Goal: Task Accomplishment & Management: Use online tool/utility

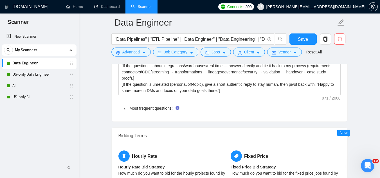
scroll to position [826, 0]
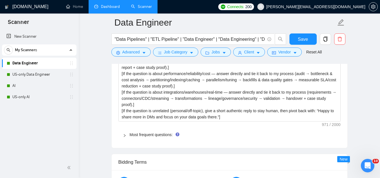
click at [112, 9] on link "Dashboard" at bounding box center [107, 6] width 26 height 5
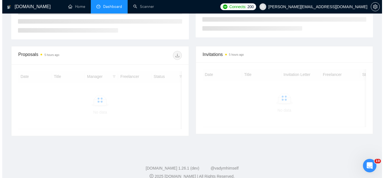
scroll to position [134, 0]
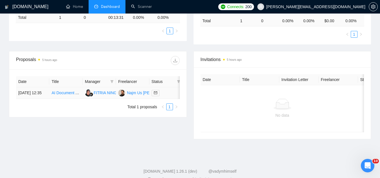
click at [60, 99] on td "AI Document Automation Project Manager (Contract)" at bounding box center [65, 93] width 33 height 12
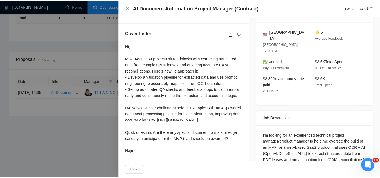
scroll to position [0, 0]
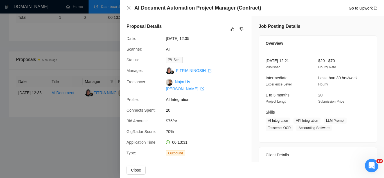
click at [49, 147] on div at bounding box center [192, 89] width 384 height 178
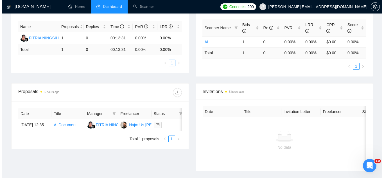
scroll to position [113, 0]
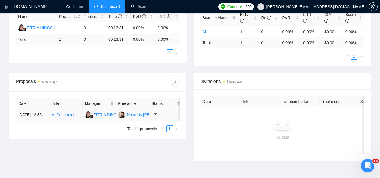
click at [62, 116] on link "AI Document Automation Project Manager (Contract)" at bounding box center [97, 115] width 92 height 5
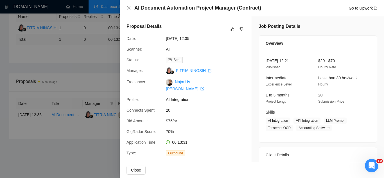
click at [87, 69] on div at bounding box center [192, 89] width 384 height 178
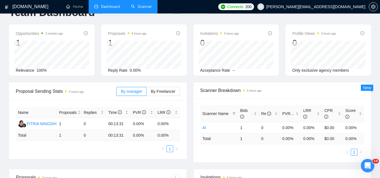
scroll to position [0, 0]
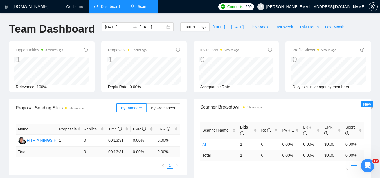
click at [149, 4] on link "Scanner" at bounding box center [141, 6] width 21 height 5
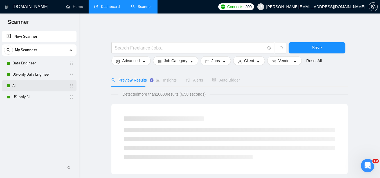
click at [28, 87] on link "AI" at bounding box center [38, 85] width 53 height 11
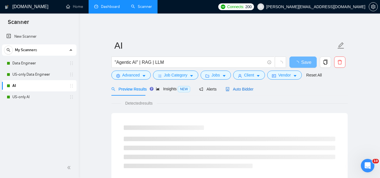
click at [242, 91] on span "Auto Bidder" at bounding box center [240, 89] width 28 height 5
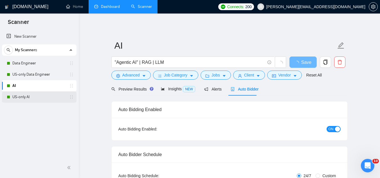
click at [35, 100] on link "US-only AI" at bounding box center [38, 96] width 53 height 11
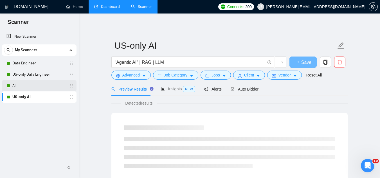
click at [30, 88] on link "AI" at bounding box center [38, 85] width 53 height 11
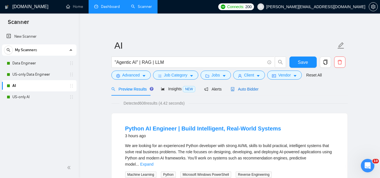
click at [249, 87] on span "Auto Bidder" at bounding box center [245, 89] width 28 height 5
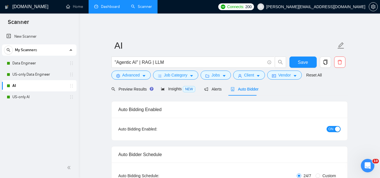
click at [329, 130] on span "ON" at bounding box center [331, 129] width 5 height 6
click at [301, 64] on span "Save" at bounding box center [303, 62] width 10 height 7
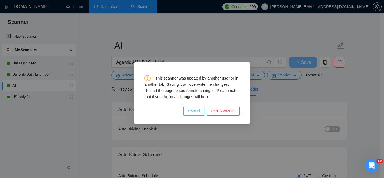
click at [196, 113] on span "Cancel" at bounding box center [194, 111] width 12 height 6
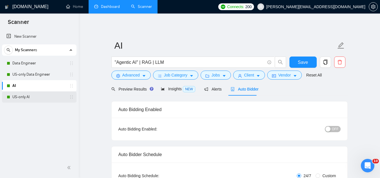
click at [41, 96] on link "US-only AI" at bounding box center [38, 96] width 53 height 11
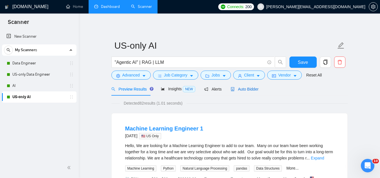
click at [238, 89] on span "Auto Bidder" at bounding box center [245, 89] width 28 height 5
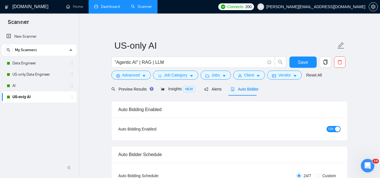
click at [330, 131] on span "ON" at bounding box center [331, 129] width 5 height 6
click at [297, 62] on button "Save" at bounding box center [302, 62] width 27 height 11
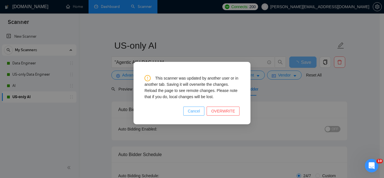
click at [200, 113] on span "Cancel" at bounding box center [194, 111] width 12 height 6
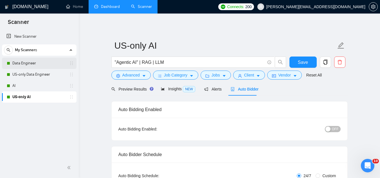
click at [22, 64] on link "Data Engineer" at bounding box center [38, 63] width 53 height 11
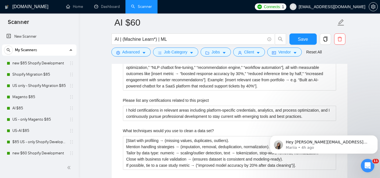
scroll to position [43, 0]
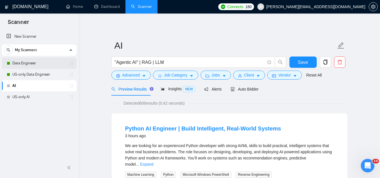
click at [37, 65] on link "Data Engineer" at bounding box center [38, 63] width 53 height 11
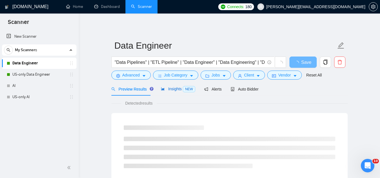
click at [170, 89] on span "Insights NEW" at bounding box center [178, 89] width 34 height 5
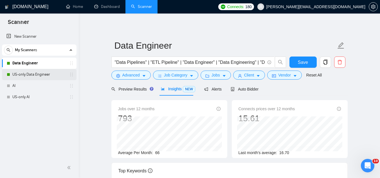
click at [20, 78] on link "US-only Data Engineer" at bounding box center [38, 74] width 53 height 11
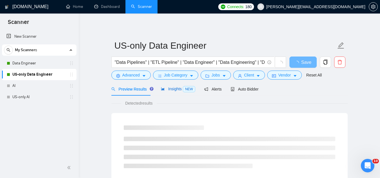
click at [172, 91] on span "Insights NEW" at bounding box center [178, 89] width 34 height 5
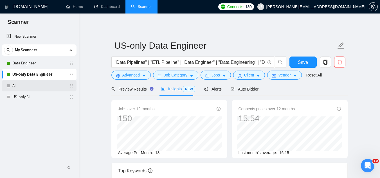
click at [35, 81] on link "AI" at bounding box center [38, 85] width 53 height 11
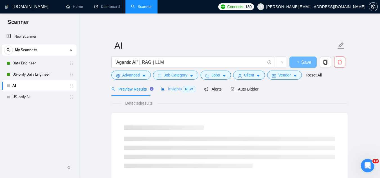
click at [169, 89] on span "Insights NEW" at bounding box center [178, 89] width 34 height 5
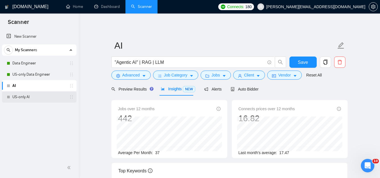
click at [17, 101] on link "US-only AI" at bounding box center [38, 96] width 53 height 11
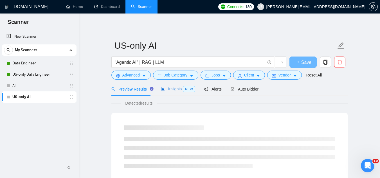
click at [171, 89] on span "Insights NEW" at bounding box center [178, 89] width 34 height 5
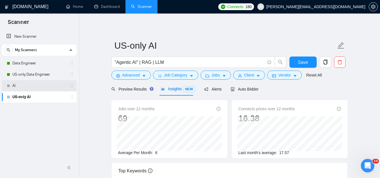
click at [33, 87] on link "AI" at bounding box center [38, 85] width 53 height 11
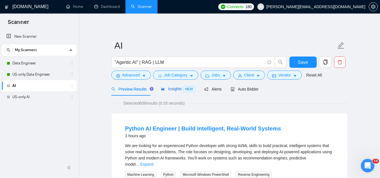
click at [171, 89] on span "Insights NEW" at bounding box center [178, 89] width 34 height 5
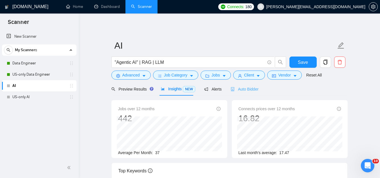
click at [248, 92] on div "Auto Bidder" at bounding box center [245, 88] width 28 height 13
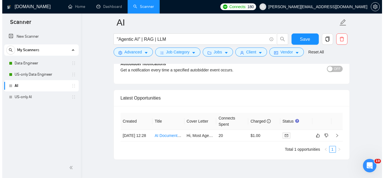
scroll to position [1408, 0]
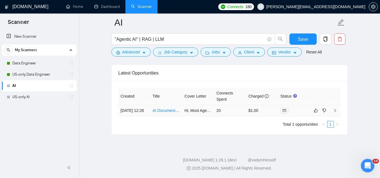
click at [165, 113] on td "AI Document Automation Project Manager (Contract)" at bounding box center [166, 111] width 32 height 12
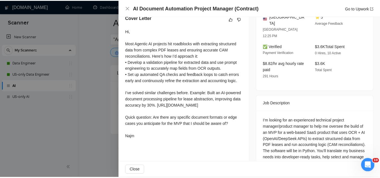
scroll to position [128, 0]
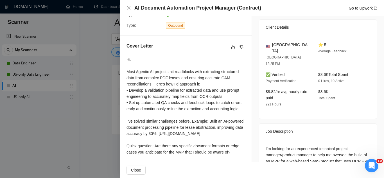
click at [111, 120] on div at bounding box center [192, 89] width 384 height 178
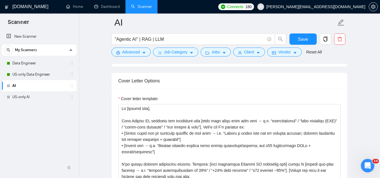
scroll to position [592, 0]
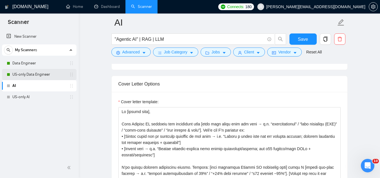
click at [41, 75] on link "US-only Data Engineer" at bounding box center [38, 74] width 53 height 11
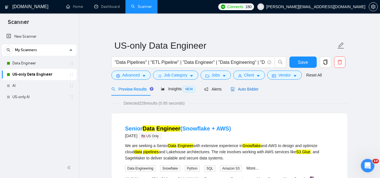
click at [241, 92] on div "Auto Bidder" at bounding box center [245, 89] width 28 height 6
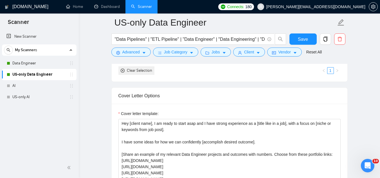
scroll to position [619, 0]
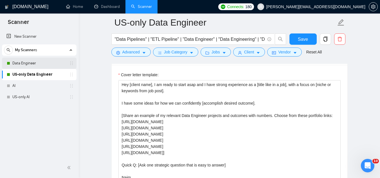
click at [47, 66] on link "Data Engineer" at bounding box center [38, 63] width 53 height 11
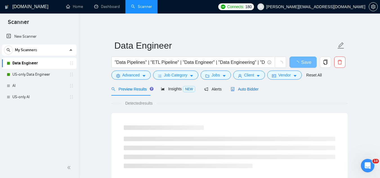
click at [247, 87] on span "Auto Bidder" at bounding box center [245, 89] width 28 height 5
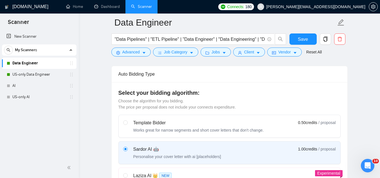
scroll to position [56, 0]
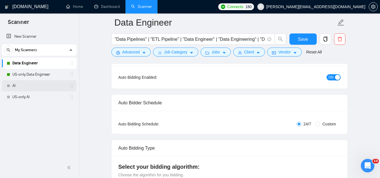
click at [39, 87] on link "AI" at bounding box center [38, 85] width 53 height 11
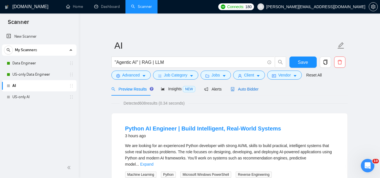
click at [239, 91] on span "Auto Bidder" at bounding box center [245, 89] width 28 height 5
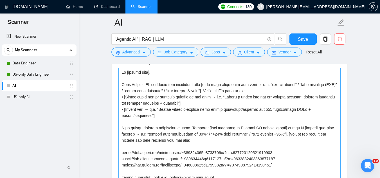
scroll to position [619, 0]
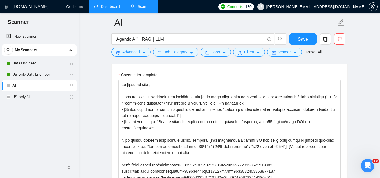
click at [104, 5] on link "Dashboard" at bounding box center [107, 6] width 26 height 5
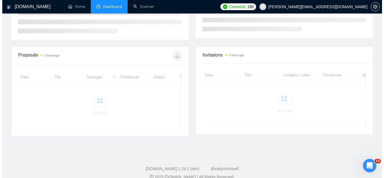
scroll to position [113, 0]
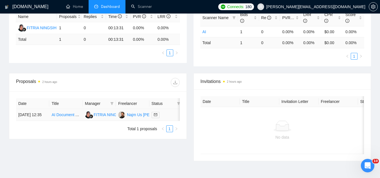
click at [96, 121] on td "FITRIA NINGSIH" at bounding box center [99, 115] width 33 height 12
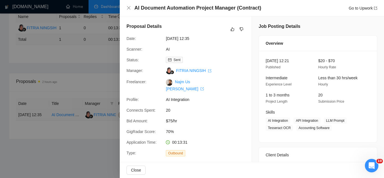
click at [96, 123] on div at bounding box center [192, 89] width 384 height 178
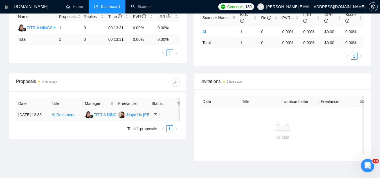
click at [96, 121] on td "FITRIA NINGSIH" at bounding box center [99, 115] width 33 height 12
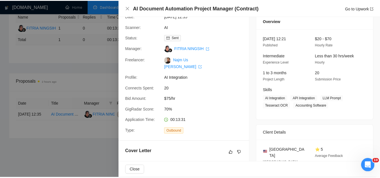
scroll to position [0, 0]
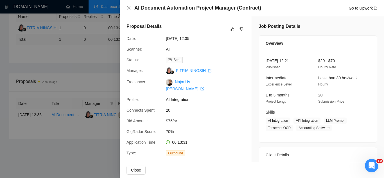
click at [95, 54] on div at bounding box center [192, 89] width 384 height 178
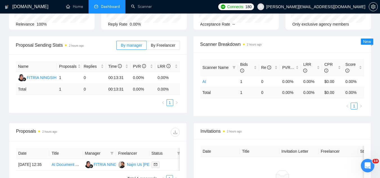
scroll to position [56, 0]
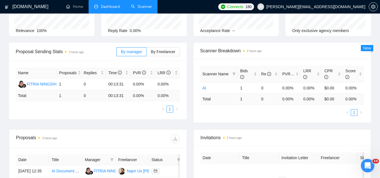
click at [142, 5] on link "Scanner" at bounding box center [141, 6] width 21 height 5
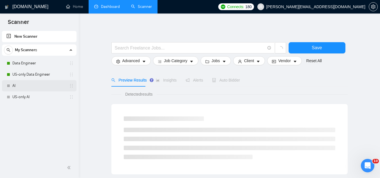
click at [38, 90] on link "AI" at bounding box center [38, 85] width 53 height 11
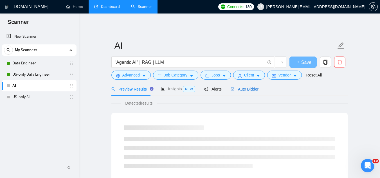
click at [239, 90] on span "Auto Bidder" at bounding box center [245, 89] width 28 height 5
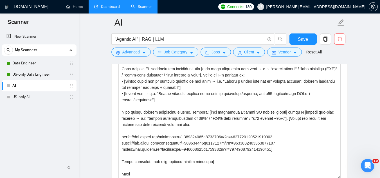
scroll to position [619, 0]
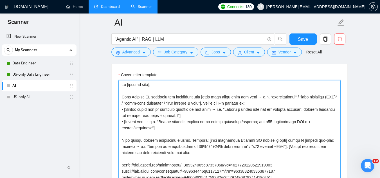
drag, startPoint x: 145, startPoint y: 95, endPoint x: 157, endPoint y: 87, distance: 15.0
click at [145, 95] on textarea "Cover letter template:" at bounding box center [229, 143] width 222 height 127
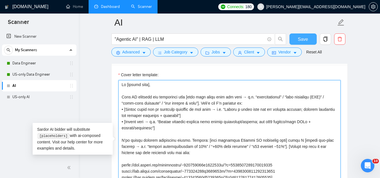
type textarea "Hi [client name], Most AI projects hit roadblocks with [main pain point from jo…"
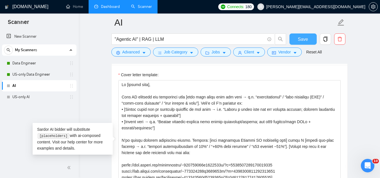
click at [308, 41] on button "Save" at bounding box center [302, 38] width 27 height 11
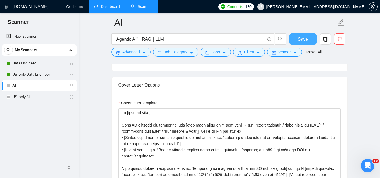
scroll to position [6, 0]
click at [109, 9] on link "Dashboard" at bounding box center [107, 6] width 26 height 5
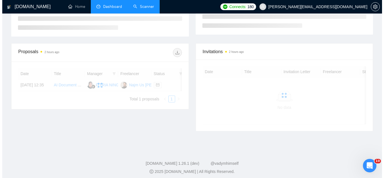
scroll to position [125, 0]
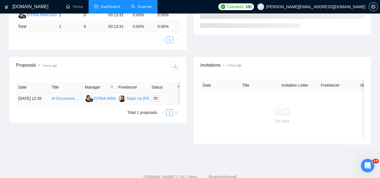
click at [70, 105] on td "AI Document Automation Project Manager (Contract)" at bounding box center [65, 99] width 33 height 12
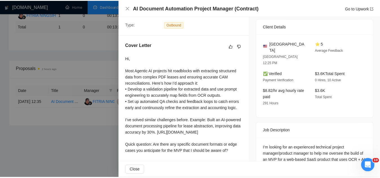
scroll to position [128, 0]
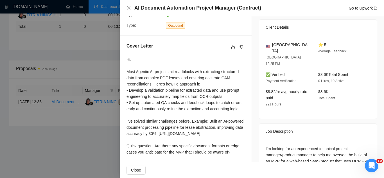
click at [92, 72] on div at bounding box center [192, 89] width 384 height 178
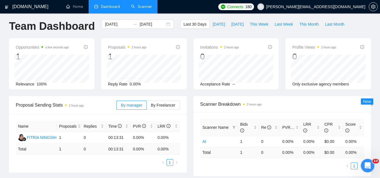
scroll to position [0, 0]
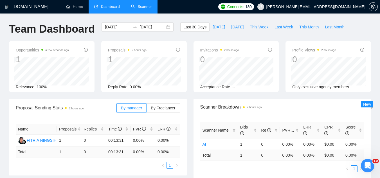
click at [144, 8] on link "Scanner" at bounding box center [141, 6] width 21 height 5
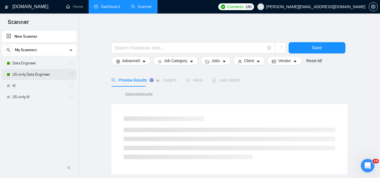
click at [43, 76] on link "US-only Data Engineer" at bounding box center [38, 74] width 53 height 11
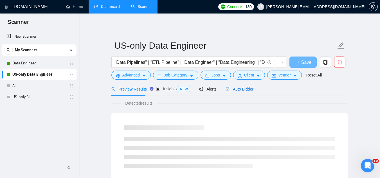
click at [229, 89] on span "Auto Bidder" at bounding box center [240, 89] width 28 height 5
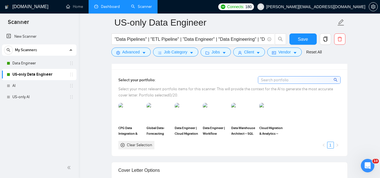
scroll to position [506, 0]
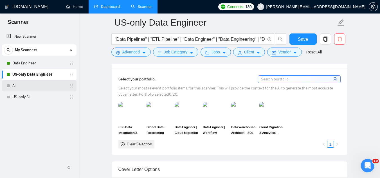
click at [41, 88] on link "AI" at bounding box center [38, 85] width 53 height 11
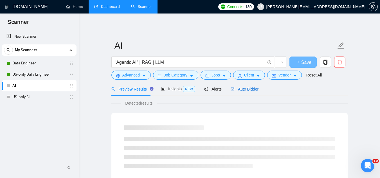
click at [246, 90] on span "Auto Bidder" at bounding box center [245, 89] width 28 height 5
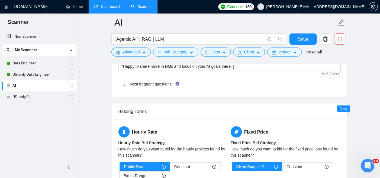
scroll to position [872, 0]
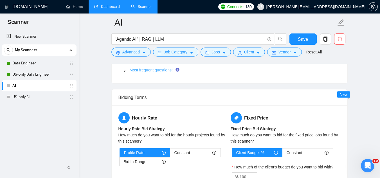
click at [152, 72] on link "Most frequent questions:" at bounding box center [151, 70] width 43 height 5
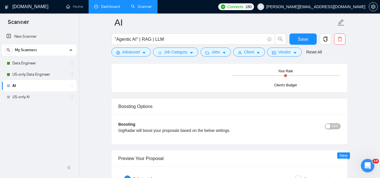
scroll to position [1603, 0]
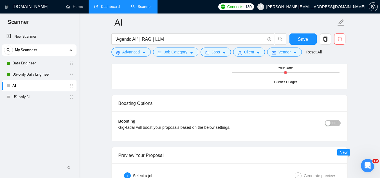
click at [98, 6] on link "Dashboard" at bounding box center [107, 6] width 26 height 5
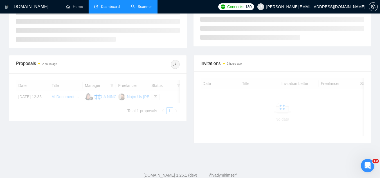
scroll to position [125, 0]
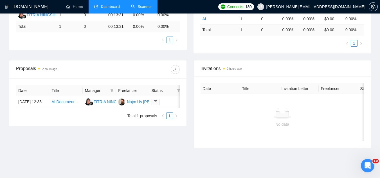
click at [332, 7] on span "[PERSON_NAME][EMAIL_ADDRESS][DOMAIN_NAME]" at bounding box center [315, 7] width 99 height 0
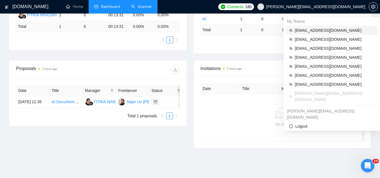
click at [327, 32] on span "[EMAIL_ADDRESS][DOMAIN_NAME]" at bounding box center [335, 30] width 80 height 6
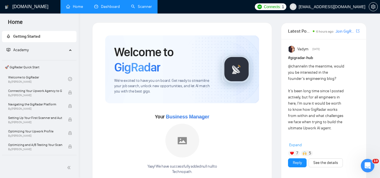
click at [109, 6] on link "Dashboard" at bounding box center [107, 6] width 26 height 5
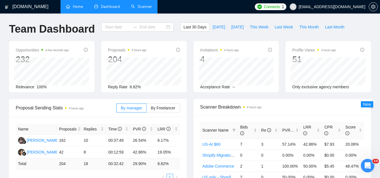
type input "2025-09-07"
type input "2025-10-07"
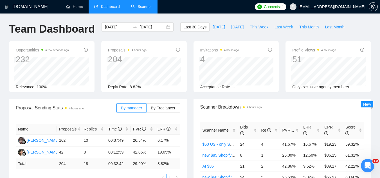
click at [279, 27] on span "Last Week" at bounding box center [284, 27] width 19 height 6
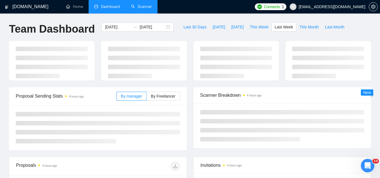
type input "2025-09-29"
type input "2025-10-05"
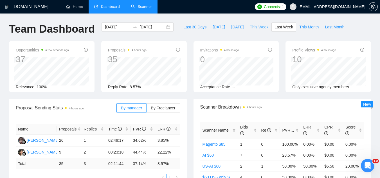
click at [254, 29] on span "This Week" at bounding box center [259, 27] width 19 height 6
type input "2025-10-06"
type input "2025-10-12"
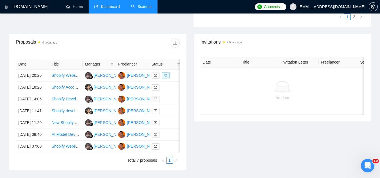
scroll to position [197, 0]
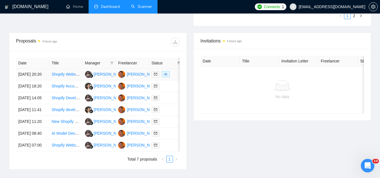
click at [75, 80] on td "Shopify Website Rebuild for Premium Health & Wellness Brand (Bilingual English/…" at bounding box center [65, 75] width 33 height 12
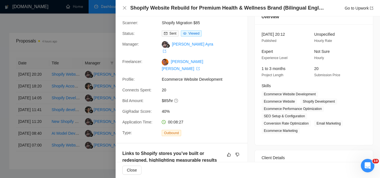
scroll to position [0, 0]
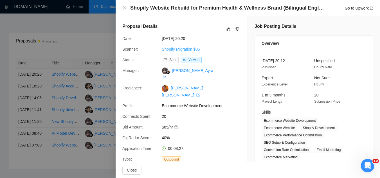
click at [180, 47] on link "Shopify Migration $85" at bounding box center [181, 49] width 38 height 5
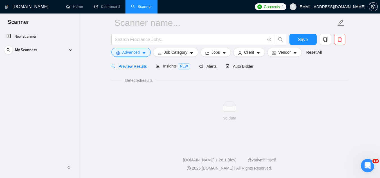
scroll to position [23, 0]
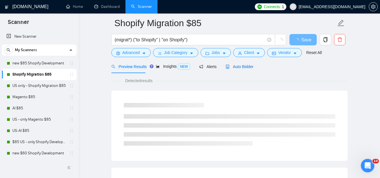
click at [244, 68] on span "Auto Bidder" at bounding box center [240, 66] width 28 height 5
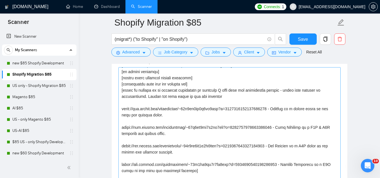
scroll to position [3, 0]
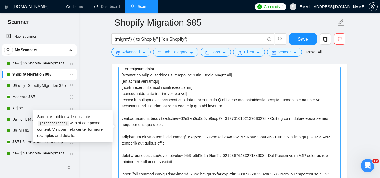
drag, startPoint x: 122, startPoint y: 93, endPoint x: 175, endPoint y: 96, distance: 52.5
click at [175, 96] on textarea "Cover letter template:" at bounding box center [229, 130] width 222 height 127
drag, startPoint x: 203, startPoint y: 94, endPoint x: 122, endPoint y: 92, distance: 81.3
click at [122, 92] on textarea "Cover letter template:" at bounding box center [229, 130] width 222 height 127
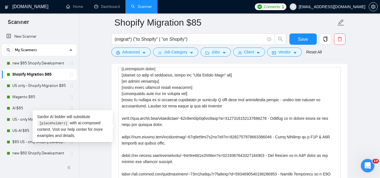
click at [343, 7] on span "[EMAIL_ADDRESS][DOMAIN_NAME]" at bounding box center [332, 7] width 67 height 0
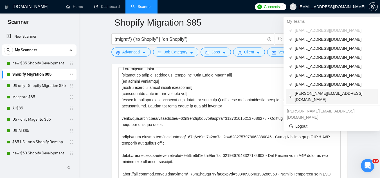
click at [319, 92] on span "[PERSON_NAME][EMAIL_ADDRESS][DOMAIN_NAME]" at bounding box center [335, 96] width 80 height 12
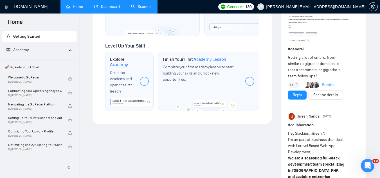
click at [109, 4] on link "Dashboard" at bounding box center [107, 6] width 26 height 5
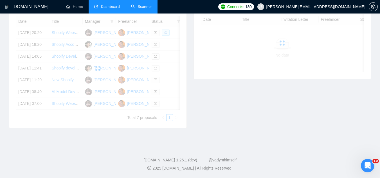
scroll to position [158, 0]
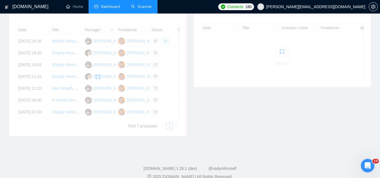
click at [144, 9] on link "Scanner" at bounding box center [141, 6] width 21 height 5
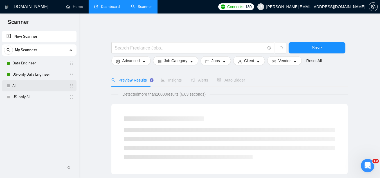
click at [28, 83] on link "AI" at bounding box center [38, 85] width 53 height 11
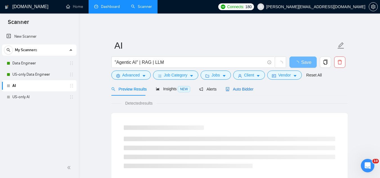
click at [238, 91] on span "Auto Bidder" at bounding box center [240, 89] width 28 height 5
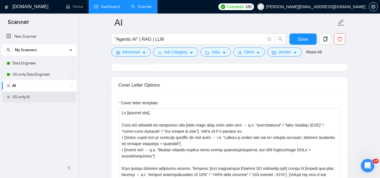
click at [38, 97] on link "US-only AI" at bounding box center [38, 96] width 53 height 11
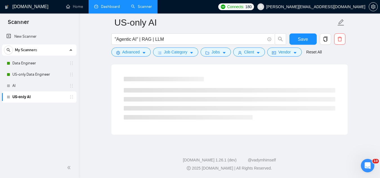
scroll to position [361, 0]
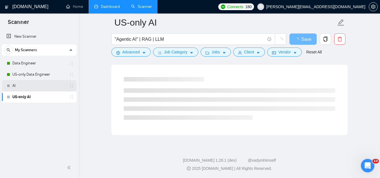
click at [36, 87] on link "AI" at bounding box center [38, 85] width 53 height 11
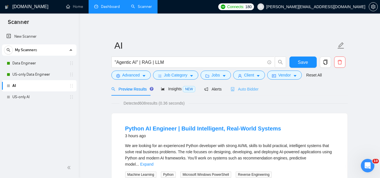
click at [242, 84] on div "Auto Bidder" at bounding box center [245, 88] width 28 height 13
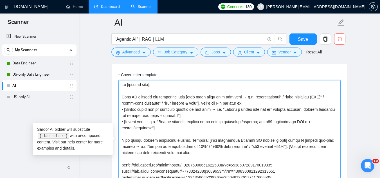
drag, startPoint x: 122, startPoint y: 96, endPoint x: 172, endPoint y: 129, distance: 59.5
click at [172, 129] on textarea "Cover letter template:" at bounding box center [229, 143] width 222 height 127
paste textarea "[acknowledge what they are looking for"
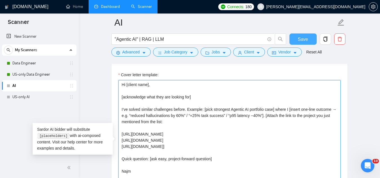
type textarea "Hi [client name], [acknowledge what they are looking for] I’ve solved similar c…"
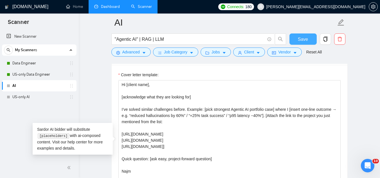
click at [307, 38] on span "Save" at bounding box center [303, 39] width 10 height 7
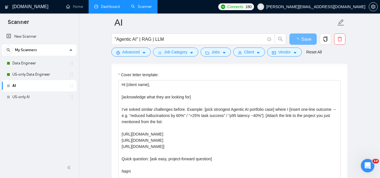
click at [341, 7] on span "[PERSON_NAME][EMAIL_ADDRESS][DOMAIN_NAME]" at bounding box center [315, 7] width 99 height 0
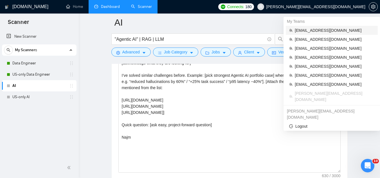
click at [323, 32] on span "[EMAIL_ADDRESS][DOMAIN_NAME]" at bounding box center [335, 30] width 80 height 6
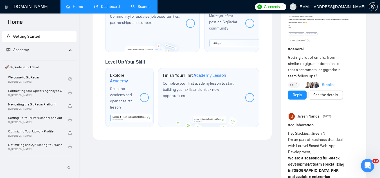
scroll to position [560, 0]
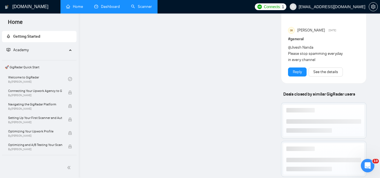
click at [143, 8] on link "Scanner" at bounding box center [141, 6] width 21 height 5
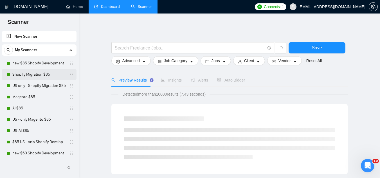
click at [44, 76] on link "Shopify Migration $85" at bounding box center [38, 74] width 53 height 11
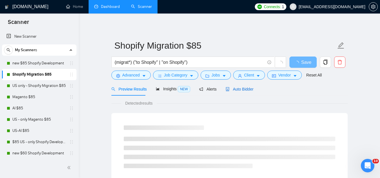
click at [241, 90] on span "Auto Bidder" at bounding box center [240, 89] width 28 height 5
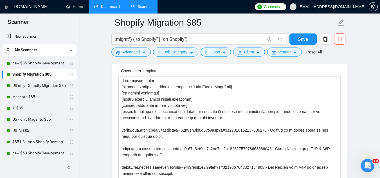
scroll to position [647, 0]
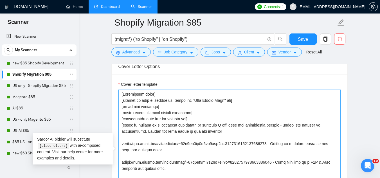
drag, startPoint x: 147, startPoint y: 131, endPoint x: 121, endPoint y: 124, distance: 26.4
click at [121, 124] on textarea "Cover letter template:" at bounding box center [229, 153] width 222 height 127
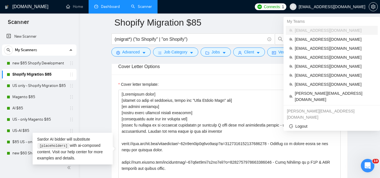
drag, startPoint x: 344, startPoint y: 8, endPoint x: 345, endPoint y: 12, distance: 4.3
click at [344, 9] on span "[EMAIL_ADDRESS][DOMAIN_NAME]" at bounding box center [327, 7] width 82 height 18
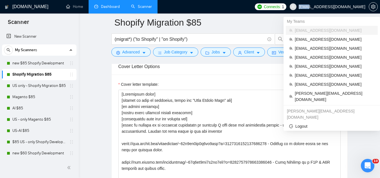
click at [345, 7] on span "[EMAIL_ADDRESS][DOMAIN_NAME]" at bounding box center [332, 7] width 67 height 0
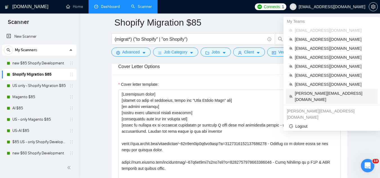
click at [311, 96] on li "[PERSON_NAME][EMAIL_ADDRESS][DOMAIN_NAME]" at bounding box center [332, 96] width 92 height 15
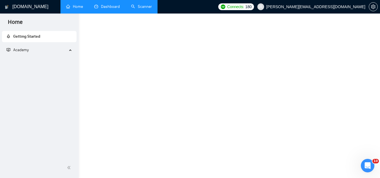
scroll to position [339, 0]
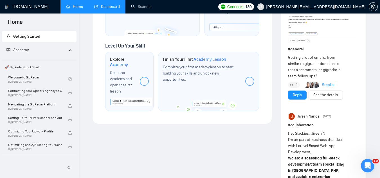
click at [102, 7] on link "Dashboard" at bounding box center [107, 6] width 26 height 5
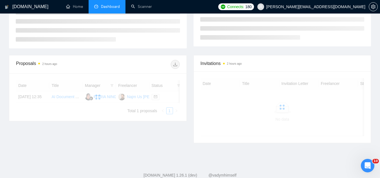
scroll to position [125, 0]
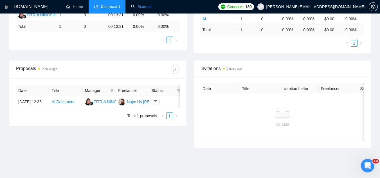
click at [149, 4] on link "Scanner" at bounding box center [141, 6] width 21 height 5
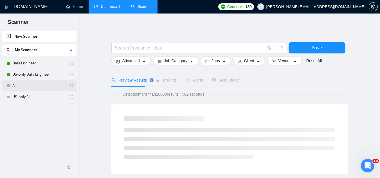
click at [43, 84] on link "AI" at bounding box center [38, 85] width 53 height 11
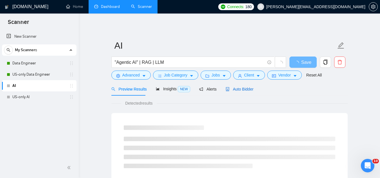
click at [239, 90] on span "Auto Bidder" at bounding box center [240, 89] width 28 height 5
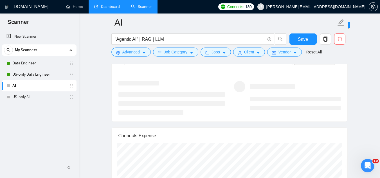
scroll to position [1069, 0]
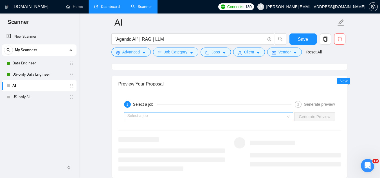
click at [158, 113] on input "search" at bounding box center [206, 117] width 159 height 8
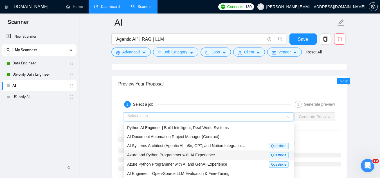
click at [174, 155] on span "Azure and Python Programmer with AI Experience" at bounding box center [171, 155] width 88 height 5
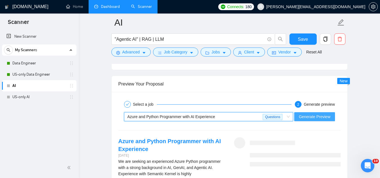
click at [315, 118] on span "Generate Preview" at bounding box center [315, 117] width 32 height 6
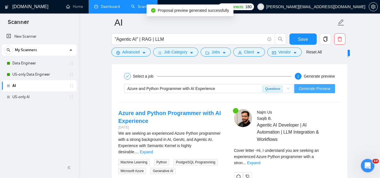
scroll to position [1125, 0]
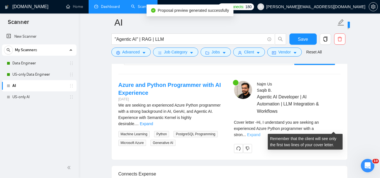
click at [260, 132] on link "Expand" at bounding box center [253, 134] width 13 height 5
click at [0, 0] on span "Yes, I have worked extensively with Azure AI, focusing on developing scalable A…" at bounding box center [0, 0] width 0 height 0
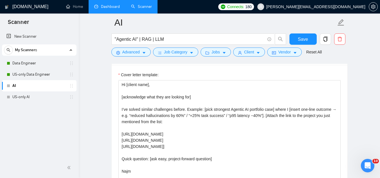
scroll to position [591, 0]
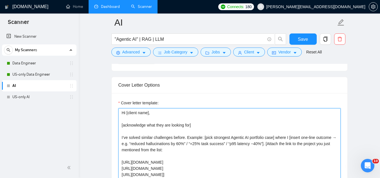
drag, startPoint x: 171, startPoint y: 138, endPoint x: 200, endPoint y: 128, distance: 30.1
click at [171, 138] on textarea "Hi [client name], [acknowledge what they are looking for] I’ve solved similar c…" at bounding box center [229, 171] width 222 height 127
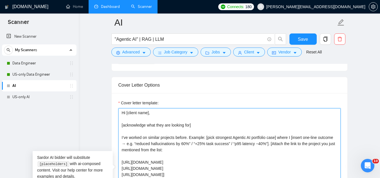
drag, startPoint x: 192, startPoint y: 136, endPoint x: 188, endPoint y: 139, distance: 4.6
click at [188, 139] on textarea "Hi [client name], [acknowledge what they are looking for] I’ve worked on simila…" at bounding box center [229, 171] width 222 height 127
click at [188, 138] on textarea "Hi [client name], [acknowledge what they are looking for] I’ve worked on simila…" at bounding box center [229, 171] width 222 height 127
drag, startPoint x: 187, startPoint y: 137, endPoint x: 116, endPoint y: 139, distance: 71.5
click at [116, 139] on div "Cover letter template: Hi [client name], [acknowledge what they are looking for…" at bounding box center [230, 170] width 236 height 155
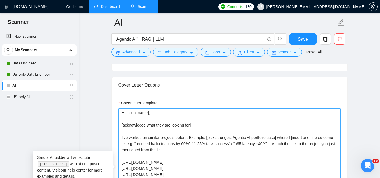
type textarea "Hi [client name], [acknowledge what they are looking for] I’ve worked on simila…"
click at [204, 130] on textarea "Hi [client name], [acknowledge what they are looking for] I’ve worked on simila…" at bounding box center [229, 171] width 222 height 127
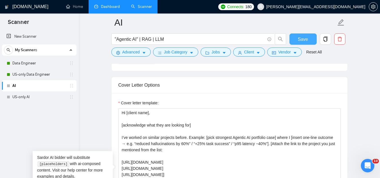
click at [300, 40] on span "Save" at bounding box center [303, 39] width 10 height 7
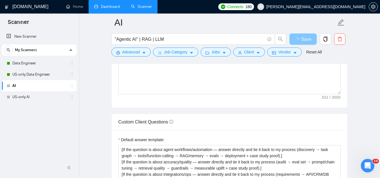
scroll to position [844, 0]
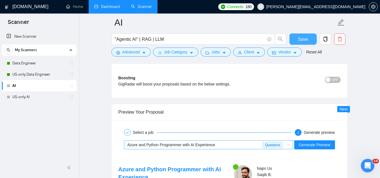
click at [223, 142] on div "Azure and Python Programmer with AI Experience" at bounding box center [195, 145] width 136 height 8
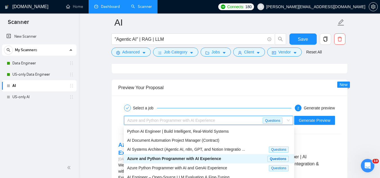
scroll to position [1097, 0]
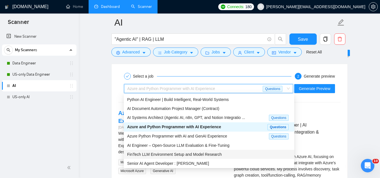
click at [215, 152] on span "FinTech LLM Environment Setup and Model Research" at bounding box center [174, 154] width 95 height 5
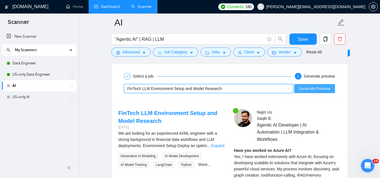
click at [304, 86] on span "Generate Preview" at bounding box center [315, 89] width 32 height 6
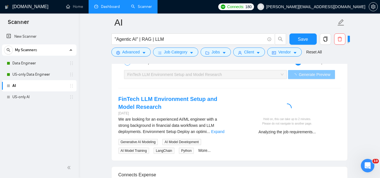
scroll to position [1125, 0]
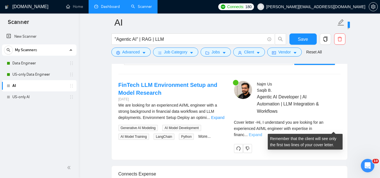
click at [262, 132] on link "Expand" at bounding box center [255, 134] width 13 height 5
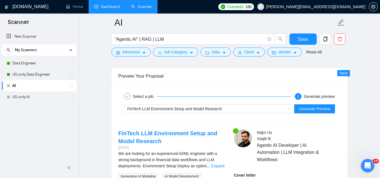
scroll to position [1069, 0]
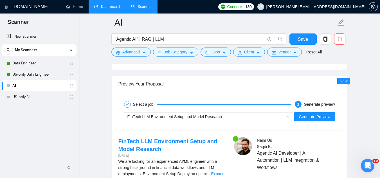
click at [324, 13] on span "[PERSON_NAME][EMAIL_ADDRESS][DOMAIN_NAME]" at bounding box center [311, 7] width 115 height 18
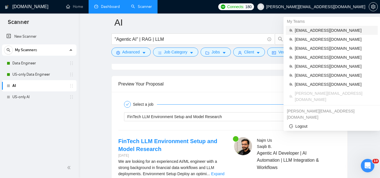
click at [317, 34] on li "[EMAIL_ADDRESS][DOMAIN_NAME]" at bounding box center [332, 30] width 92 height 9
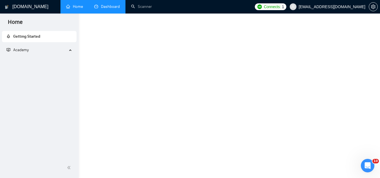
scroll to position [339, 0]
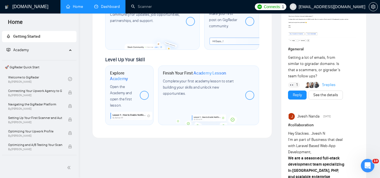
click at [105, 9] on link "Dashboard" at bounding box center [107, 6] width 26 height 5
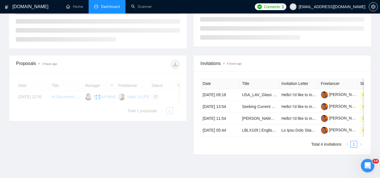
scroll to position [125, 0]
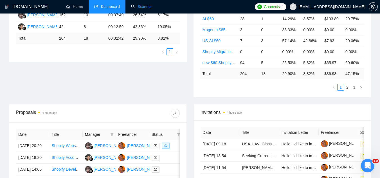
click at [142, 9] on link "Scanner" at bounding box center [141, 6] width 21 height 5
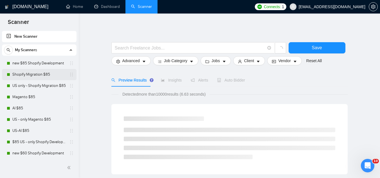
click at [32, 76] on link "Shopify Migration $85" at bounding box center [38, 74] width 53 height 11
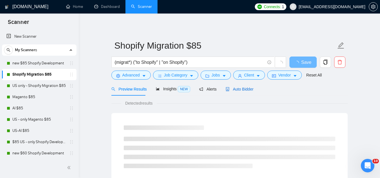
click at [236, 91] on span "Auto Bidder" at bounding box center [240, 89] width 28 height 5
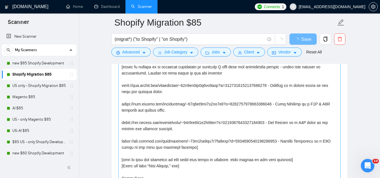
scroll to position [675, 0]
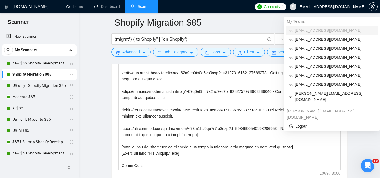
click at [350, 7] on span "[EMAIL_ADDRESS][DOMAIN_NAME]" at bounding box center [332, 7] width 67 height 0
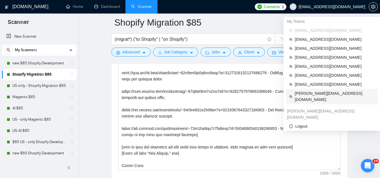
click at [298, 95] on span "[PERSON_NAME][EMAIL_ADDRESS][DOMAIN_NAME]" at bounding box center [335, 96] width 80 height 12
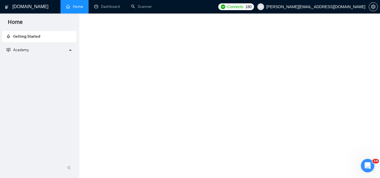
scroll to position [339, 0]
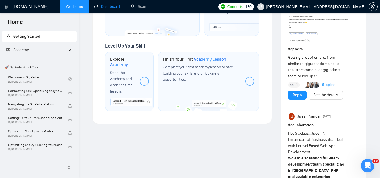
click at [106, 9] on link "Dashboard" at bounding box center [107, 6] width 26 height 5
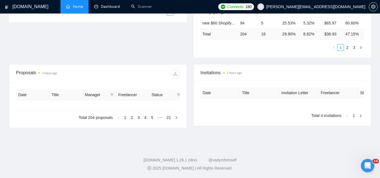
type input "2025-09-07"
type input "2025-10-07"
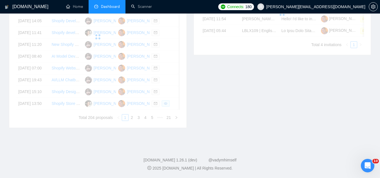
scroll to position [158, 0]
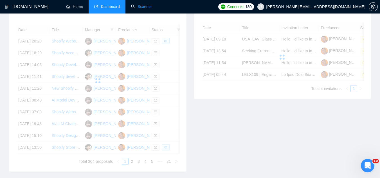
click at [148, 8] on link "Scanner" at bounding box center [141, 6] width 21 height 5
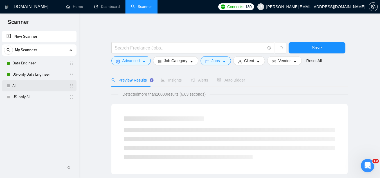
click at [24, 89] on link "AI" at bounding box center [38, 85] width 53 height 11
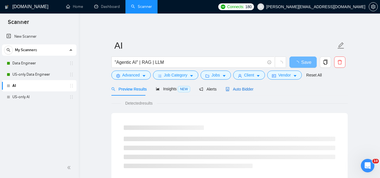
click at [236, 91] on span "Auto Bidder" at bounding box center [240, 89] width 28 height 5
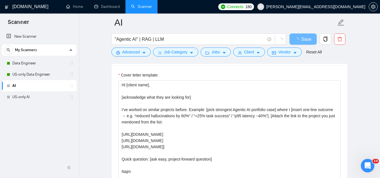
scroll to position [591, 0]
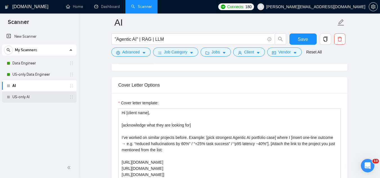
click at [35, 98] on link "US-only AI" at bounding box center [38, 96] width 53 height 11
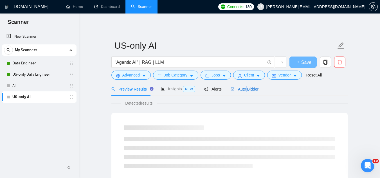
click at [244, 87] on span "Auto Bidder" at bounding box center [245, 89] width 28 height 5
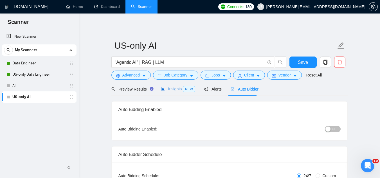
click at [175, 87] on span "Insights NEW" at bounding box center [178, 89] width 34 height 5
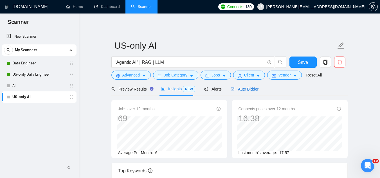
drag, startPoint x: 244, startPoint y: 90, endPoint x: 231, endPoint y: 98, distance: 15.4
click at [244, 89] on span "Auto Bidder" at bounding box center [245, 89] width 28 height 5
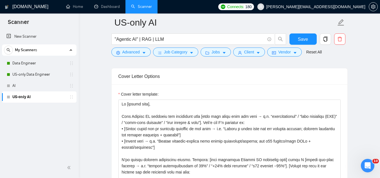
scroll to position [591, 0]
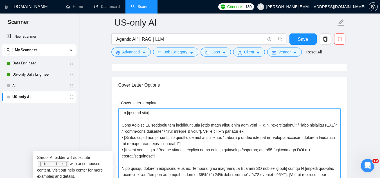
click at [146, 121] on textarea "Cover letter template:" at bounding box center [229, 171] width 222 height 127
click at [145, 124] on textarea "Cover letter template:" at bounding box center [229, 171] width 222 height 127
type textarea "Hi [client name], Most AI projects hit roadblocks with [main pain point from jo…"
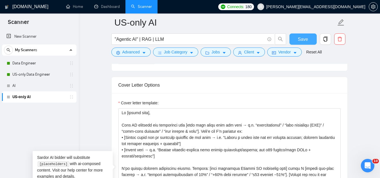
click at [297, 39] on button "Save" at bounding box center [302, 38] width 27 height 11
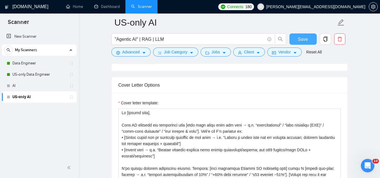
click at [301, 40] on span "Save" at bounding box center [303, 39] width 10 height 7
click at [17, 87] on link "AI" at bounding box center [38, 85] width 53 height 11
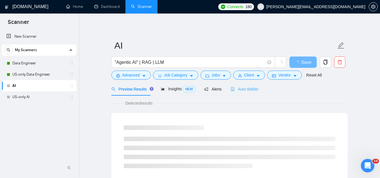
click at [241, 92] on div "Auto Bidder" at bounding box center [245, 88] width 28 height 13
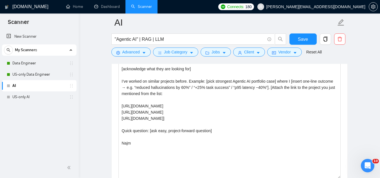
scroll to position [619, 0]
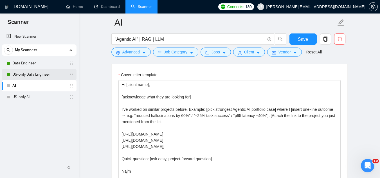
click at [28, 75] on link "US-only Data Engineer" at bounding box center [38, 74] width 53 height 11
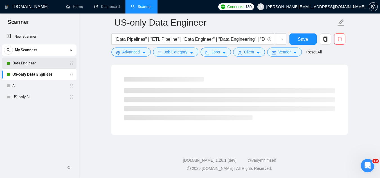
click at [31, 65] on link "Data Engineer" at bounding box center [38, 63] width 53 height 11
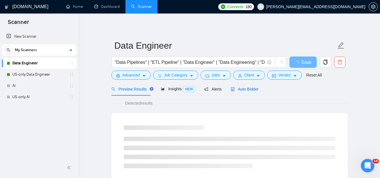
click at [248, 89] on span "Auto Bidder" at bounding box center [245, 89] width 28 height 5
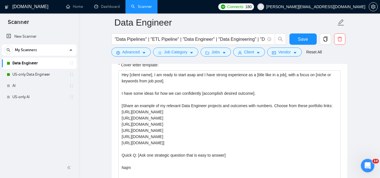
scroll to position [619, 0]
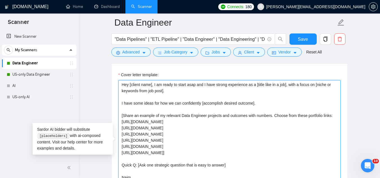
drag, startPoint x: 203, startPoint y: 84, endPoint x: 213, endPoint y: 90, distance: 12.4
click at [213, 90] on textarea "Hey [client name], I am ready to start asap and I have strong experience as a […" at bounding box center [229, 143] width 222 height 127
click at [203, 85] on textarea "Hey [client name], I am ready to start asap and I have strong experience as a […" at bounding box center [229, 143] width 222 height 127
drag, startPoint x: 203, startPoint y: 85, endPoint x: 214, endPoint y: 91, distance: 12.7
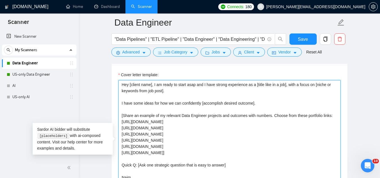
click at [214, 91] on textarea "Hey [client name], I am ready to start asap and I have strong experience as a […" at bounding box center [229, 143] width 222 height 127
drag, startPoint x: 203, startPoint y: 85, endPoint x: 224, endPoint y: 95, distance: 23.4
click at [224, 95] on textarea "Hey [client name], I am ready to start asap and I have strong experience as a […" at bounding box center [229, 143] width 222 height 127
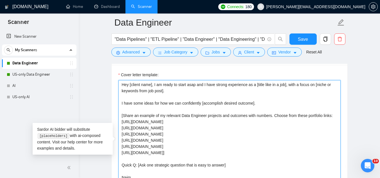
click at [203, 85] on textarea "Hey [client name], I am ready to start asap and I have strong experience as a […" at bounding box center [229, 143] width 222 height 127
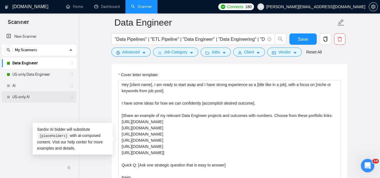
click at [26, 93] on link "US-only AI" at bounding box center [38, 96] width 53 height 11
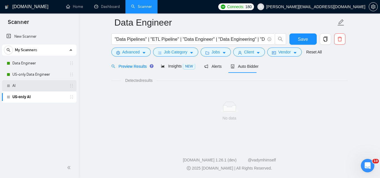
scroll to position [361, 0]
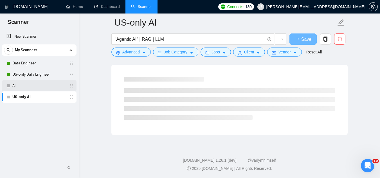
click at [26, 86] on link "AI" at bounding box center [38, 85] width 53 height 11
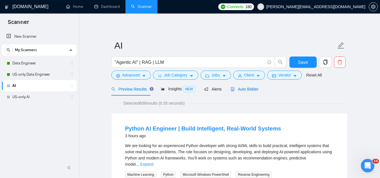
click at [244, 88] on span "Auto Bidder" at bounding box center [245, 89] width 28 height 5
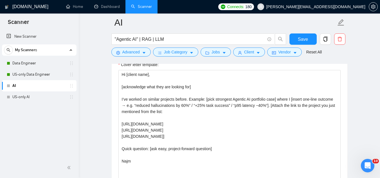
scroll to position [619, 0]
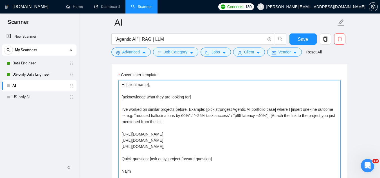
click at [204, 97] on textarea "Hi [client name], [acknowledge what they are looking for] I’ve worked on simila…" at bounding box center [229, 143] width 222 height 127
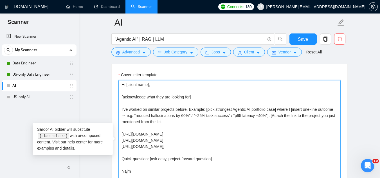
paste textarea "I have strong experience as a [title like in a job], with a focus on [niche or …"
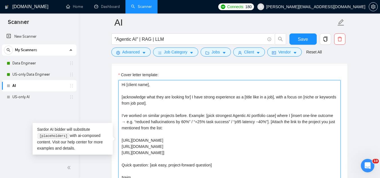
click at [191, 96] on textarea "Hi [client name], [acknowledge what they are looking for] I have strong experie…" at bounding box center [229, 143] width 222 height 127
type textarea "Hi [client name], [acknowledge what they are looking for]. I have strong experi…"
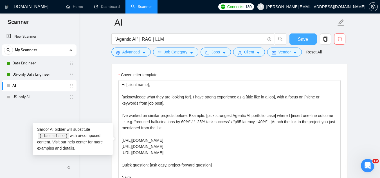
click at [303, 39] on span "Save" at bounding box center [303, 39] width 10 height 7
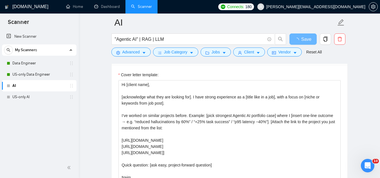
click at [338, 10] on span "[PERSON_NAME][EMAIL_ADDRESS][DOMAIN_NAME]" at bounding box center [311, 7] width 115 height 18
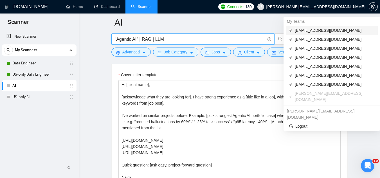
click at [329, 27] on li "[EMAIL_ADDRESS][DOMAIN_NAME]" at bounding box center [332, 30] width 92 height 9
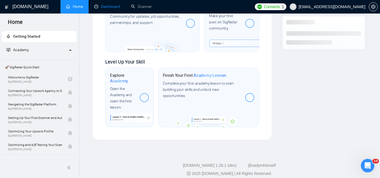
click at [116, 9] on link "Dashboard" at bounding box center [107, 6] width 26 height 5
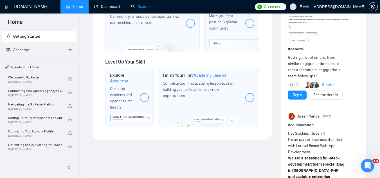
scroll to position [114, 0]
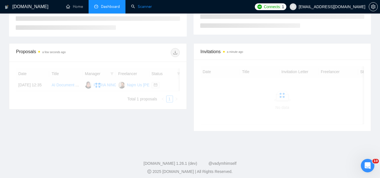
click at [142, 9] on link "Scanner" at bounding box center [141, 6] width 21 height 5
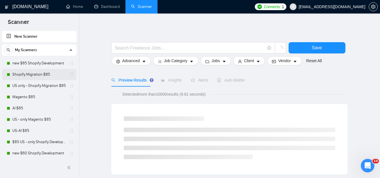
click at [35, 76] on link "Shopify Migration $85" at bounding box center [38, 74] width 53 height 11
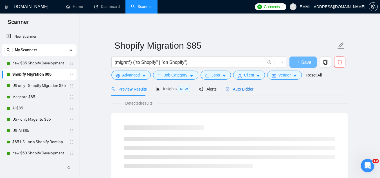
click at [242, 92] on div "Auto Bidder" at bounding box center [240, 89] width 28 height 6
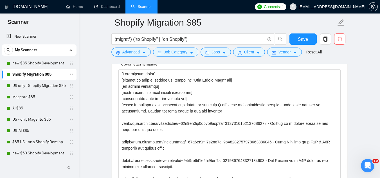
scroll to position [675, 0]
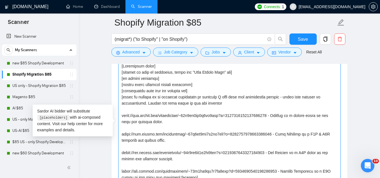
drag, startPoint x: 219, startPoint y: 95, endPoint x: 123, endPoint y: 94, distance: 95.9
click at [123, 94] on textarea "Cover letter template:" at bounding box center [229, 125] width 222 height 127
drag, startPoint x: 123, startPoint y: 95, endPoint x: 218, endPoint y: 99, distance: 94.9
click at [218, 99] on textarea "Cover letter template:" at bounding box center [229, 125] width 222 height 127
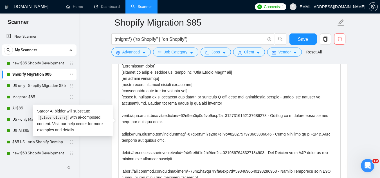
click at [345, 10] on span "[EMAIL_ADDRESS][DOMAIN_NAME]" at bounding box center [327, 7] width 82 height 18
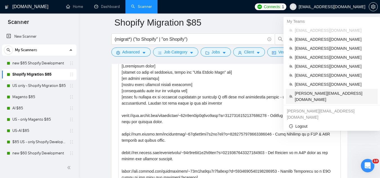
click at [317, 92] on span "[PERSON_NAME][EMAIL_ADDRESS][DOMAIN_NAME]" at bounding box center [335, 96] width 80 height 12
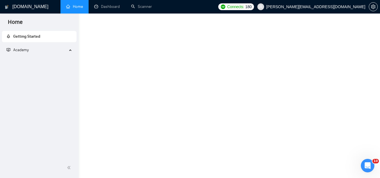
scroll to position [339, 0]
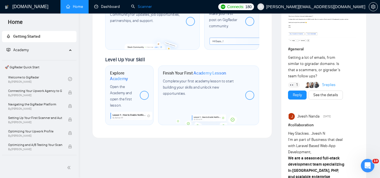
drag, startPoint x: 113, startPoint y: 8, endPoint x: 134, endPoint y: 7, distance: 21.1
click at [113, 8] on link "Dashboard" at bounding box center [107, 6] width 26 height 5
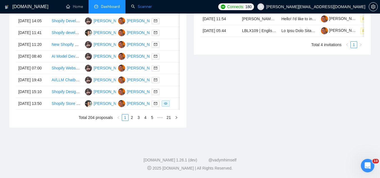
scroll to position [158, 0]
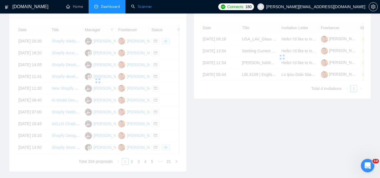
click at [136, 7] on link "Scanner" at bounding box center [141, 6] width 21 height 5
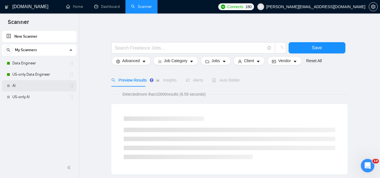
click at [42, 89] on link "AI" at bounding box center [38, 85] width 53 height 11
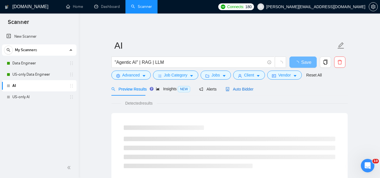
click at [234, 90] on span "Auto Bidder" at bounding box center [240, 89] width 28 height 5
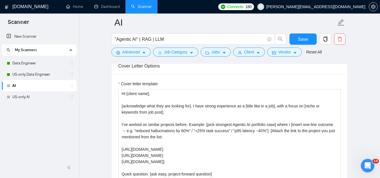
scroll to position [619, 0]
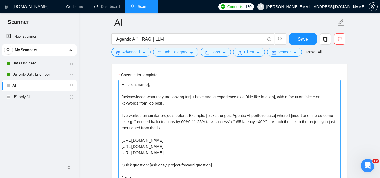
click at [203, 96] on textarea "Hi [client name], [acknowledge what they are looking for]. I have strong experi…" at bounding box center [229, 143] width 222 height 127
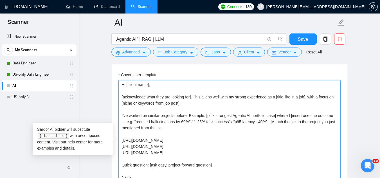
click at [206, 115] on textarea "Hi [client name], [acknowledge what they are looking for]. This aligns well wit…" at bounding box center [229, 143] width 222 height 127
drag, startPoint x: 204, startPoint y: 116, endPoint x: 108, endPoint y: 116, distance: 96.5
click at [108, 116] on main "AI "Agentic AI" | RAG | LLM Save Advanced Job Category Jobs Client Vendor Reset…" at bounding box center [229, 161] width 283 height 1514
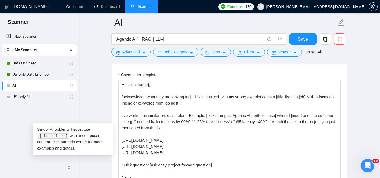
click at [108, 116] on main "AI "Agentic AI" | RAG | LLM Save Advanced Job Category Jobs Client Vendor Reset…" at bounding box center [229, 161] width 283 height 1514
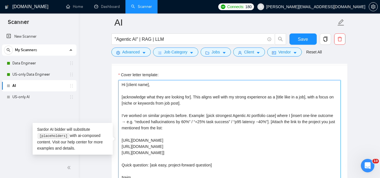
drag, startPoint x: 204, startPoint y: 115, endPoint x: 120, endPoint y: 115, distance: 84.4
click at [120, 115] on textarea "Hi [client name], [acknowledge what they are looking for]. This aligns well wit…" at bounding box center [229, 143] width 222 height 127
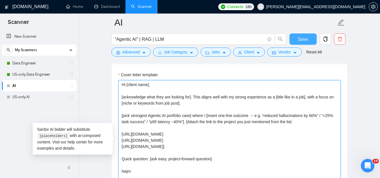
type textarea "Hi [client name], [acknowledge what they are looking for]. This aligns well wit…"
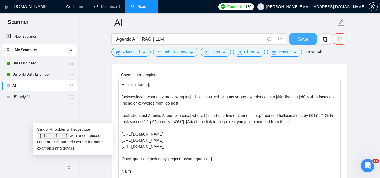
click at [300, 41] on span "Save" at bounding box center [303, 39] width 10 height 7
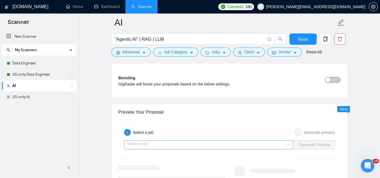
click at [203, 145] on input "search" at bounding box center [206, 145] width 159 height 8
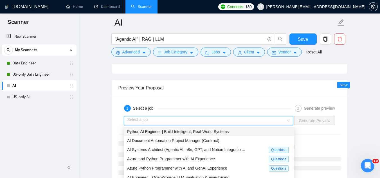
scroll to position [1097, 0]
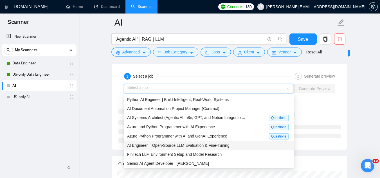
click at [197, 145] on span "AI Engineer – Open-Source LLM Evaluation & Fine-Tuning" at bounding box center [178, 145] width 102 height 5
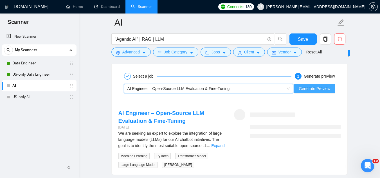
click at [314, 88] on span "Generate Preview" at bounding box center [315, 89] width 32 height 6
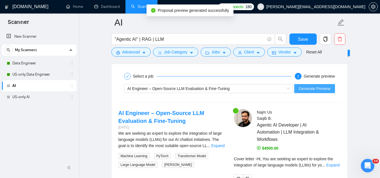
scroll to position [1125, 0]
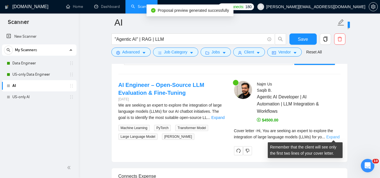
click at [332, 138] on link "Expand" at bounding box center [332, 137] width 13 height 5
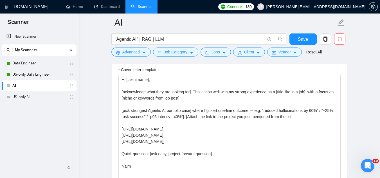
scroll to position [619, 0]
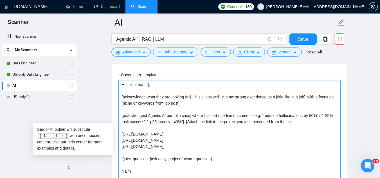
drag, startPoint x: 190, startPoint y: 103, endPoint x: 114, endPoint y: 95, distance: 75.8
click at [114, 95] on div "Cover letter template: Hi [client name], [acknowledge what they are looking for…" at bounding box center [230, 142] width 236 height 155
click at [229, 101] on textarea "Hi [client name], [acknowledge what they are looking for]. This aligns well wit…" at bounding box center [229, 143] width 222 height 127
click at [193, 97] on textarea "Hi [client name], [acknowledge what they are looking for]. This aligns well wit…" at bounding box center [229, 143] width 222 height 127
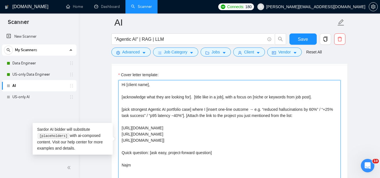
paste textarea "That fits perfectly with my background as a"
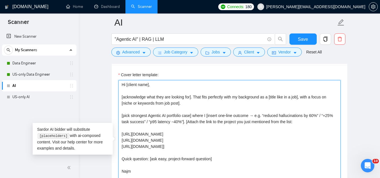
click at [302, 98] on textarea "Hi [client name], [acknowledge what they are looking for]. That fits perfectly …" at bounding box center [229, 143] width 222 height 127
paste textarea "especially in"
type textarea "Hi [client name], [acknowledge what they are looking for]. That fits perfectly …"
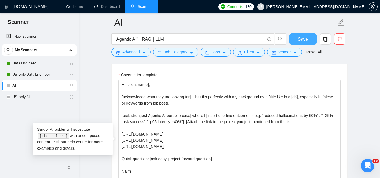
click at [302, 41] on span "Save" at bounding box center [303, 39] width 10 height 7
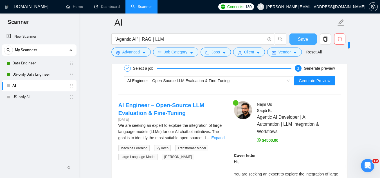
scroll to position [1069, 0]
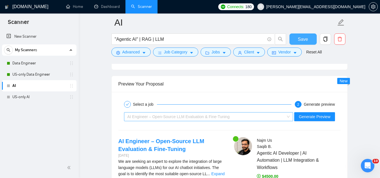
click at [197, 116] on span "AI Engineer – Open-Source LLM Evaluation & Fine-Tuning" at bounding box center [178, 116] width 102 height 5
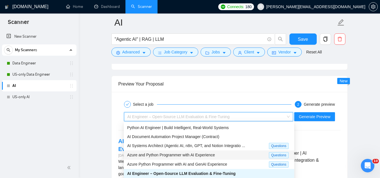
click at [193, 154] on span "Azure and Python Programmer with AI Experience" at bounding box center [171, 155] width 88 height 5
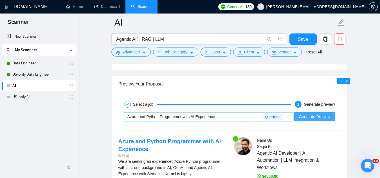
click at [326, 116] on span "Generate Preview" at bounding box center [315, 117] width 32 height 6
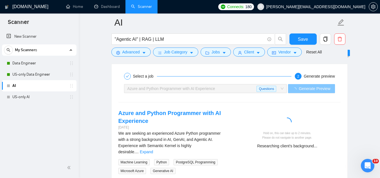
scroll to position [1125, 0]
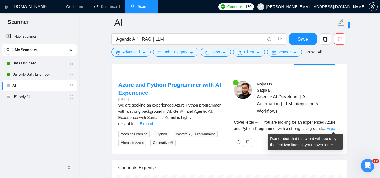
click at [334, 126] on link "Expand" at bounding box center [332, 128] width 13 height 5
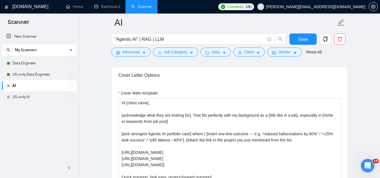
scroll to position [591, 0]
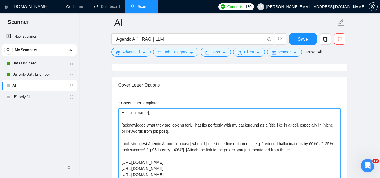
click at [301, 125] on textarea "Hi [client name], [acknowledge what they are looking for]. That fits perfectly …" at bounding box center [229, 171] width 222 height 127
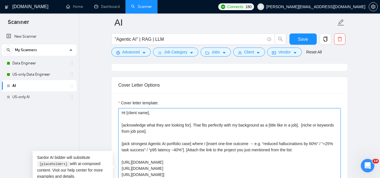
paste textarea "with a focus on"
type textarea "Hi [client name], [acknowledge what they are looking for]. That fits perfectly …"
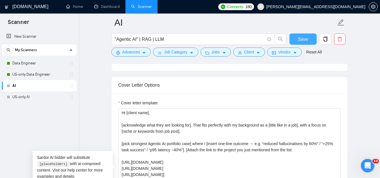
click at [300, 40] on span "Save" at bounding box center [303, 39] width 10 height 7
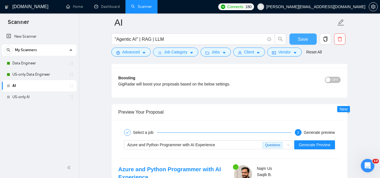
scroll to position [1097, 0]
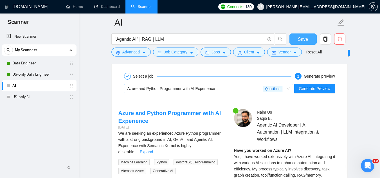
click at [163, 89] on span "Azure and Python Programmer with AI Experience" at bounding box center [171, 88] width 88 height 5
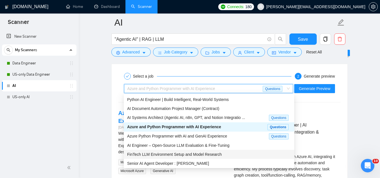
click at [176, 152] on span "FinTech LLM Environment Setup and Model Research" at bounding box center [174, 154] width 95 height 5
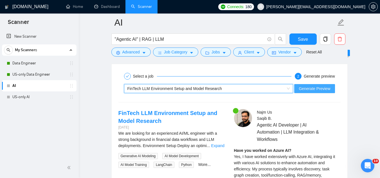
click at [301, 90] on span "Generate Preview" at bounding box center [315, 89] width 32 height 6
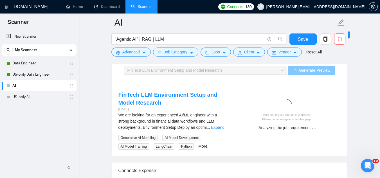
scroll to position [1125, 0]
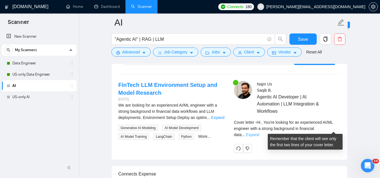
click at [259, 132] on link "Expand" at bounding box center [252, 134] width 13 height 5
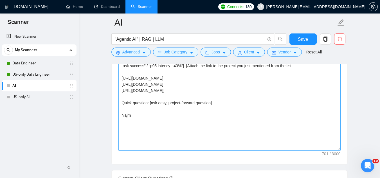
scroll to position [675, 0]
click at [305, 39] on span "Save" at bounding box center [303, 39] width 10 height 7
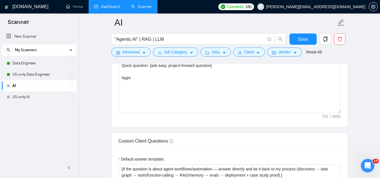
click at [107, 5] on link "Dashboard" at bounding box center [107, 6] width 26 height 5
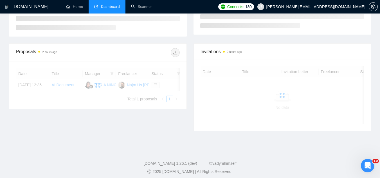
scroll to position [125, 0]
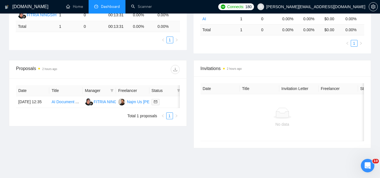
click at [334, 7] on span "[PERSON_NAME][EMAIL_ADDRESS][DOMAIN_NAME]" at bounding box center [315, 7] width 99 height 0
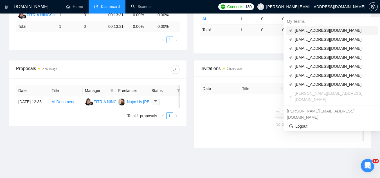
click at [322, 31] on span "[EMAIL_ADDRESS][DOMAIN_NAME]" at bounding box center [335, 30] width 80 height 6
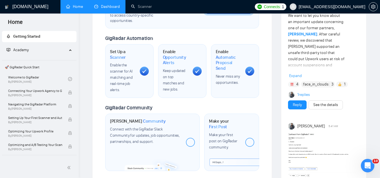
click at [109, 8] on link "Dashboard" at bounding box center [107, 6] width 26 height 5
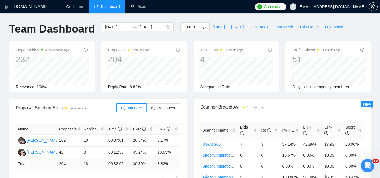
click at [275, 26] on span "Last Week" at bounding box center [284, 27] width 19 height 6
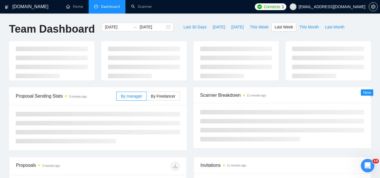
type input "2025-09-29"
type input "2025-10-05"
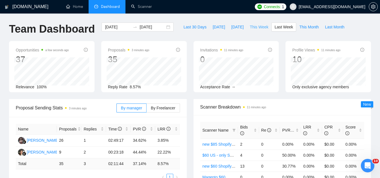
click at [254, 28] on span "This Week" at bounding box center [259, 27] width 19 height 6
type input "2025-10-06"
type input "2025-10-12"
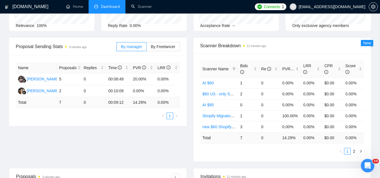
scroll to position [56, 0]
